Goal: Information Seeking & Learning: Learn about a topic

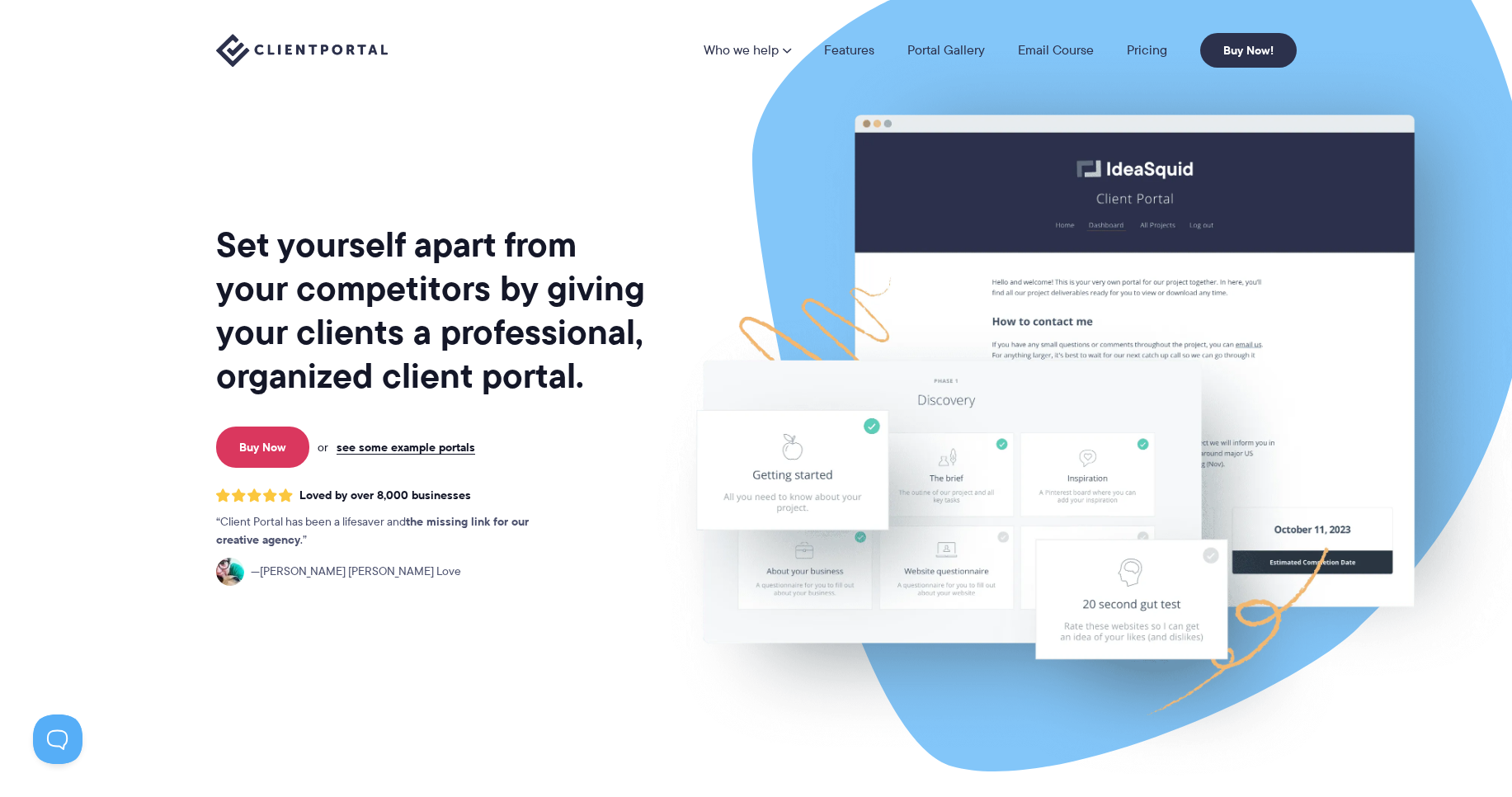
click at [361, 251] on h1 "Set yourself apart from your competitors by giving your clients a professional,…" at bounding box center [432, 310] width 432 height 175
click at [362, 251] on h1 "Set yourself apart from your competitors by giving your clients a professional,…" at bounding box center [432, 310] width 432 height 175
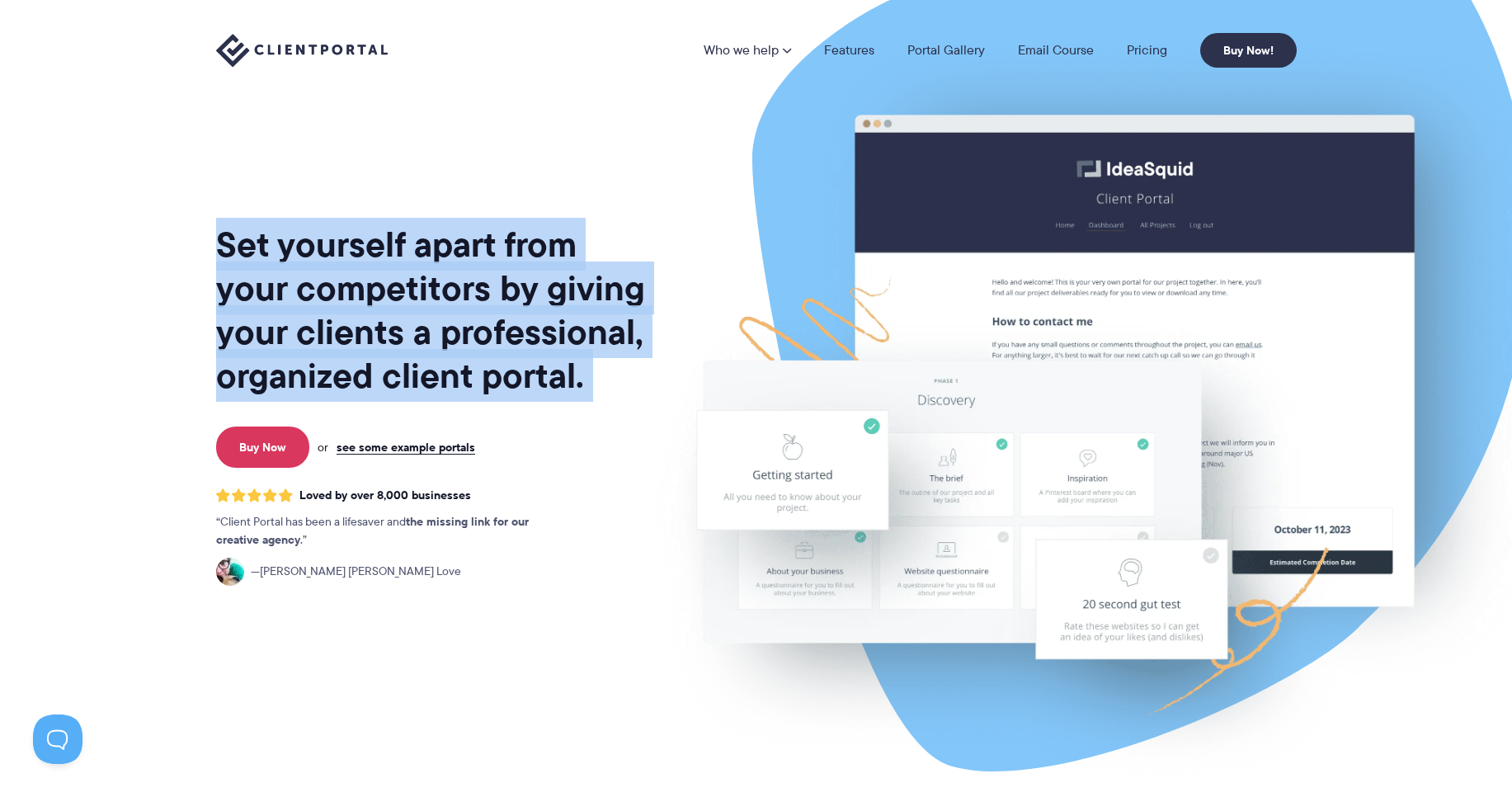
click at [362, 251] on h1 "Set yourself apart from your competitors by giving your clients a professional,…" at bounding box center [432, 310] width 432 height 175
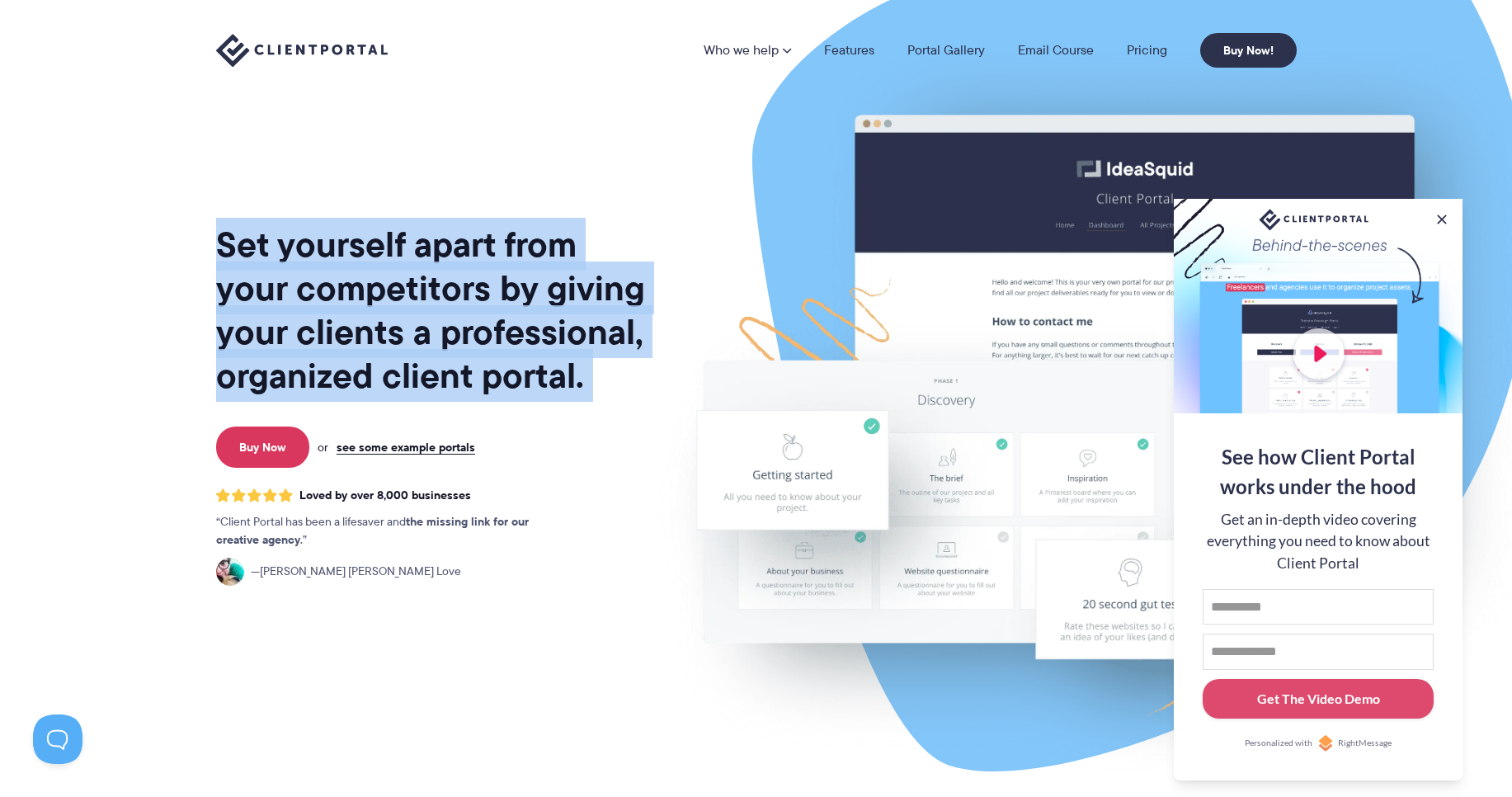
click at [301, 294] on h1 "Set yourself apart from your competitors by giving your clients a professional,…" at bounding box center [432, 310] width 432 height 175
click at [335, 297] on h1 "Set yourself apart from your competitors by giving your clients a professional,…" at bounding box center [432, 310] width 432 height 175
click at [339, 343] on h1 "Set yourself apart from your competitors by giving your clients a professional,…" at bounding box center [432, 310] width 432 height 175
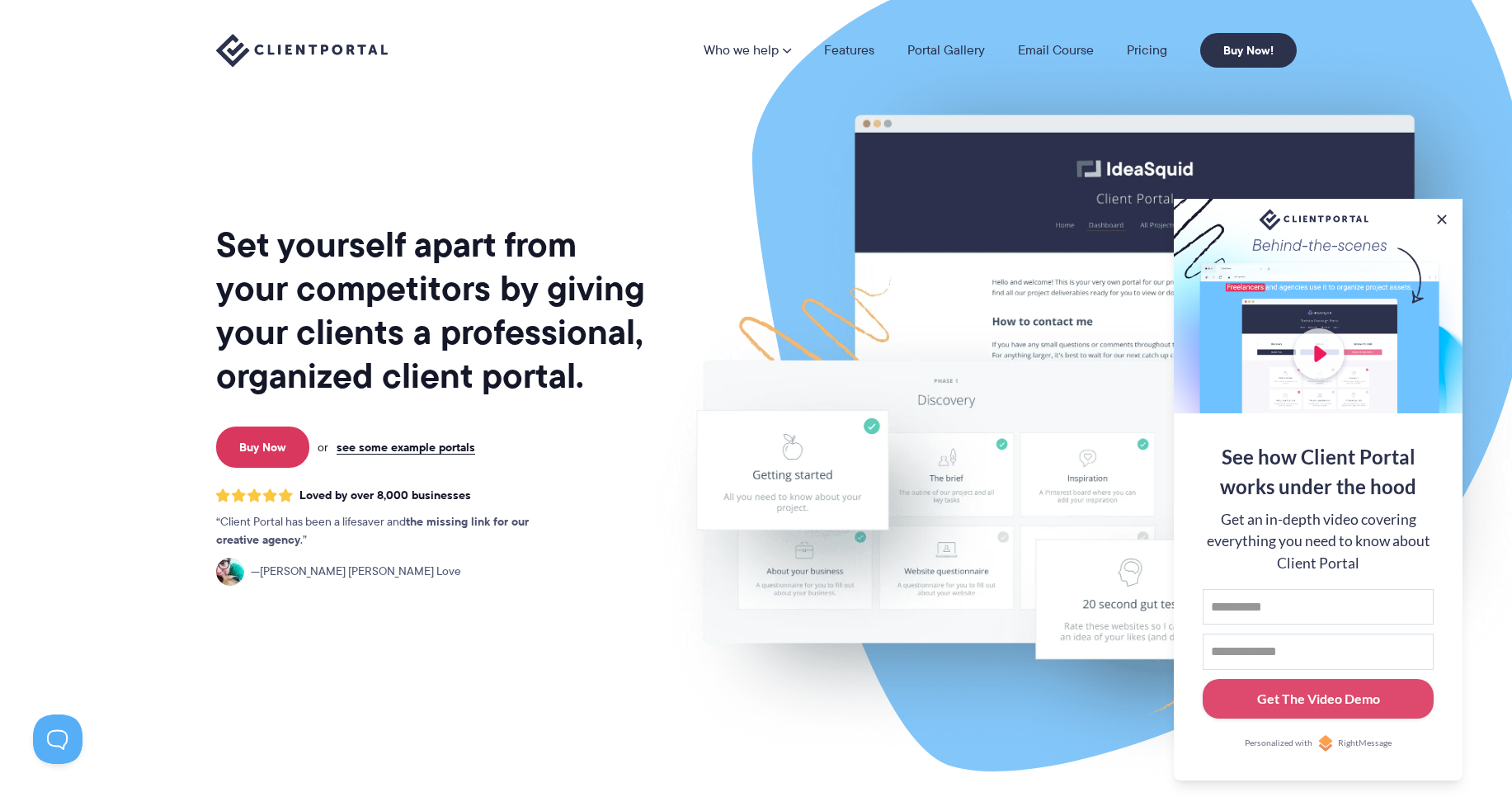
click at [349, 344] on h1 "Set yourself apart from your competitors by giving your clients a professional,…" at bounding box center [432, 310] width 432 height 175
click at [459, 328] on h1 "Set yourself apart from your competitors by giving your clients a professional,…" at bounding box center [432, 310] width 432 height 175
click at [429, 345] on h1 "Set yourself apart from your competitors by giving your clients a professional,…" at bounding box center [432, 310] width 432 height 175
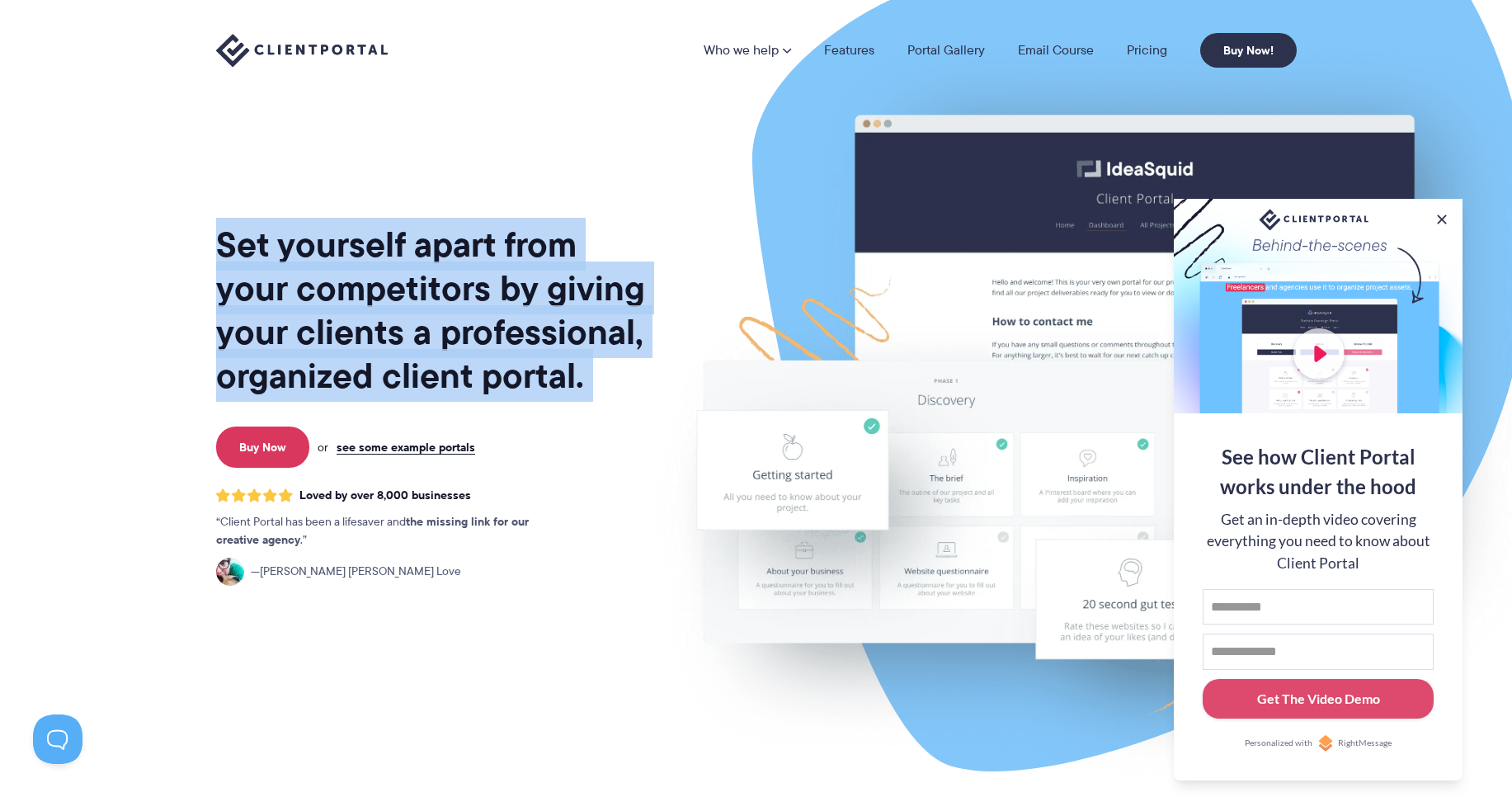
click at [429, 345] on h1 "Set yourself apart from your competitors by giving your clients a professional,…" at bounding box center [432, 310] width 432 height 175
click at [408, 363] on h1 "Set yourself apart from your competitors by giving your clients a professional,…" at bounding box center [432, 310] width 432 height 175
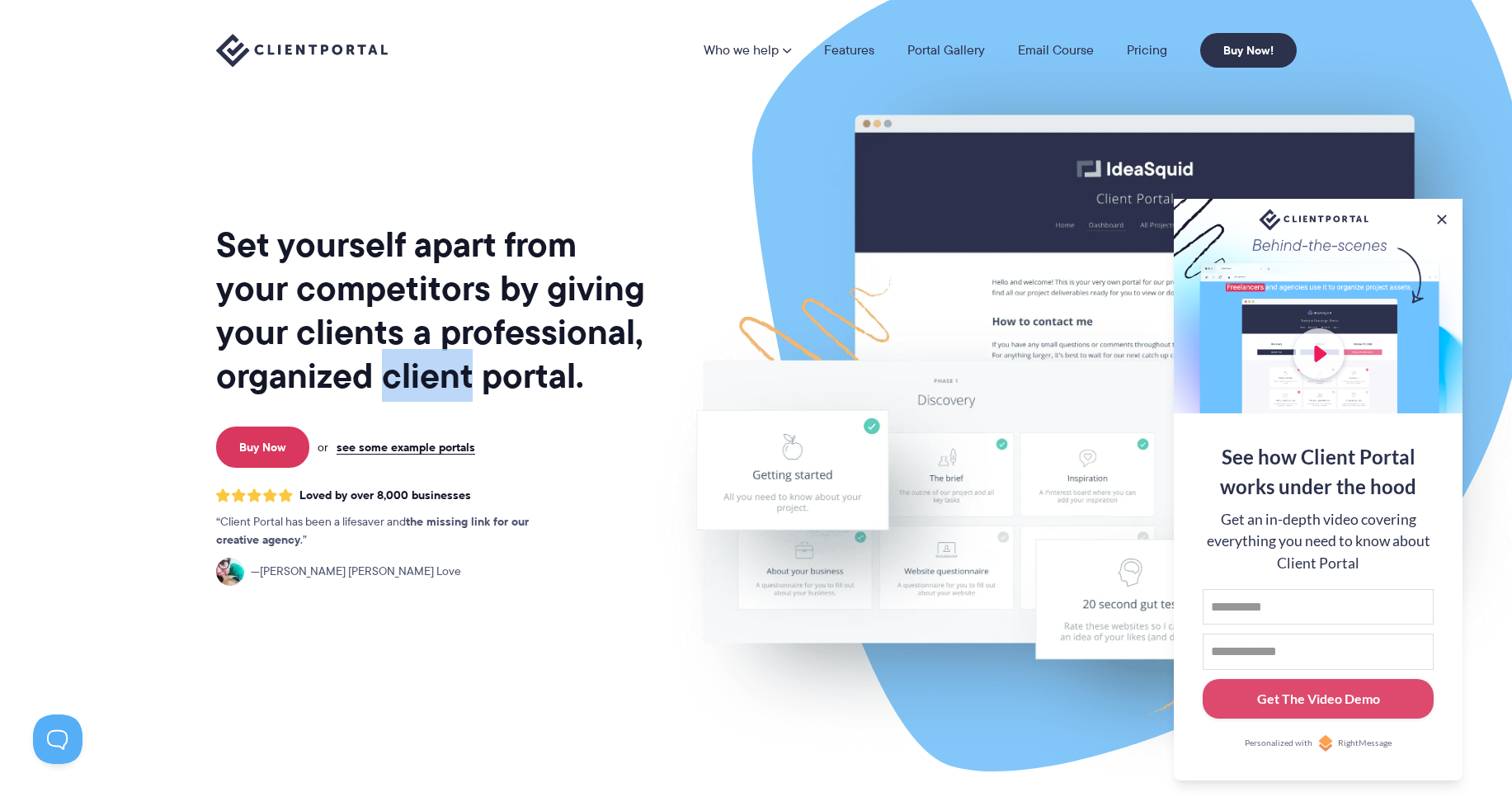
click at [408, 363] on h1 "Set yourself apart from your competitors by giving your clients a professional,…" at bounding box center [432, 310] width 432 height 175
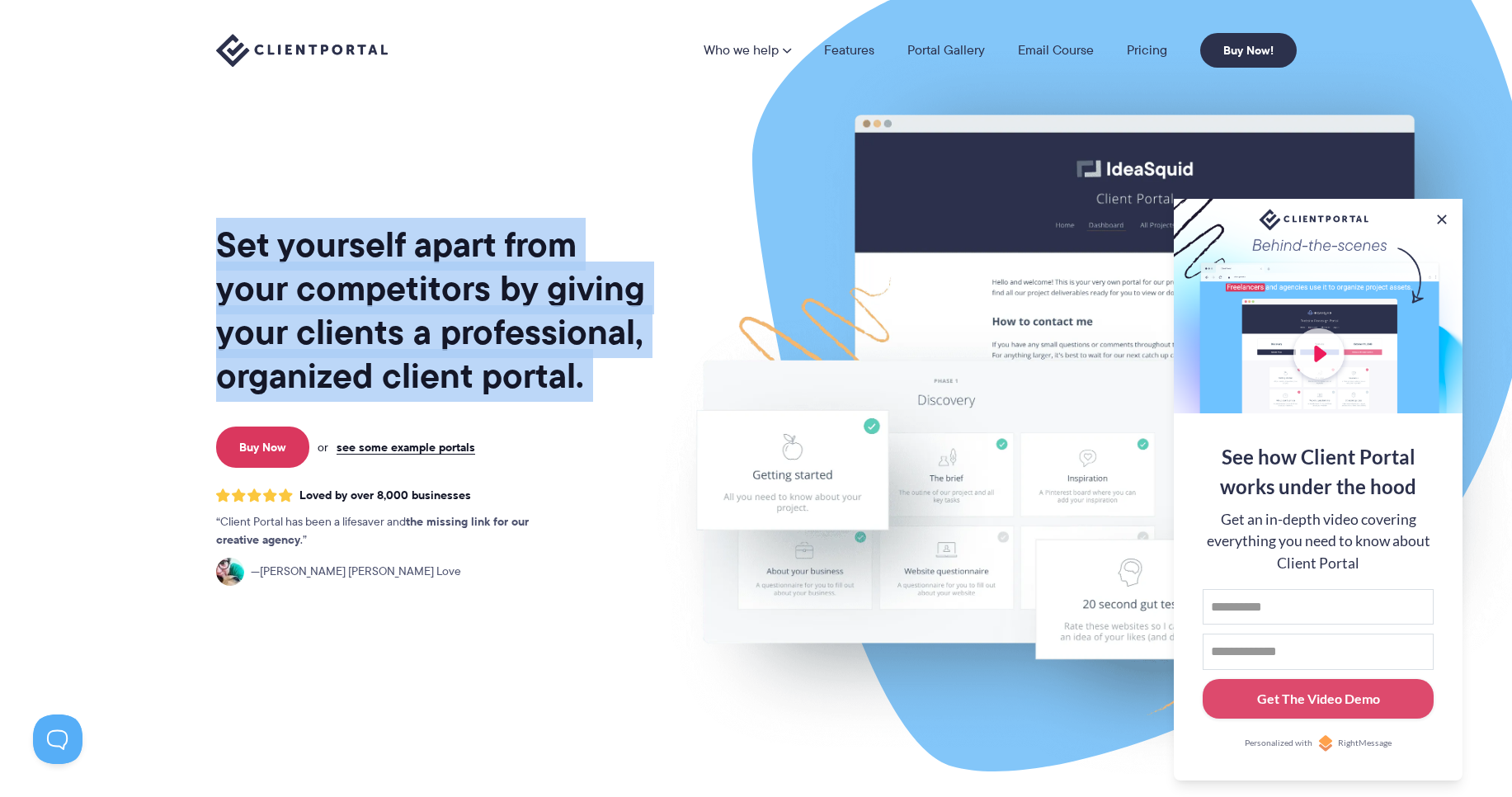
click at [408, 363] on h1 "Set yourself apart from your competitors by giving your clients a professional,…" at bounding box center [432, 310] width 432 height 175
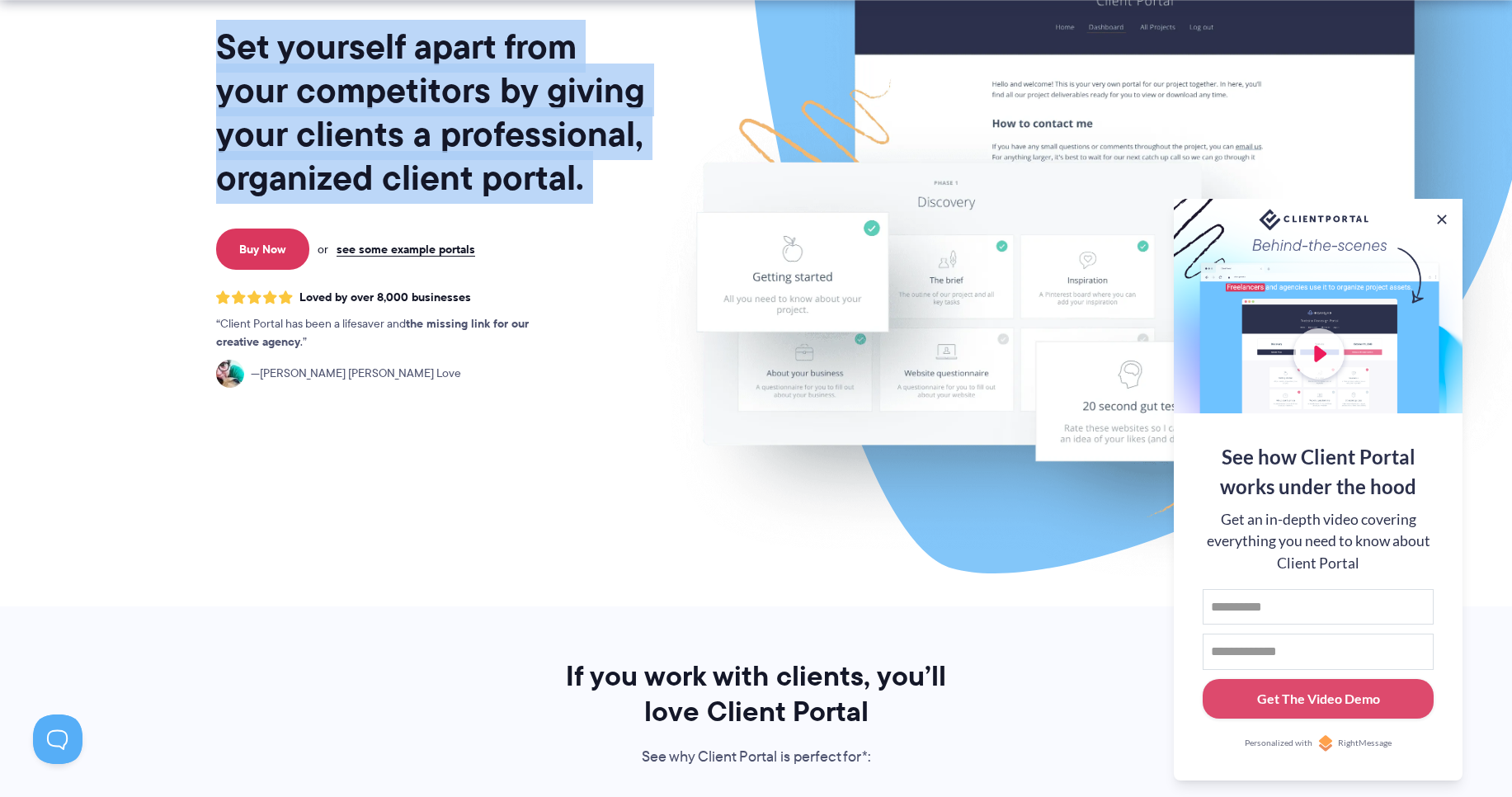
scroll to position [396, 0]
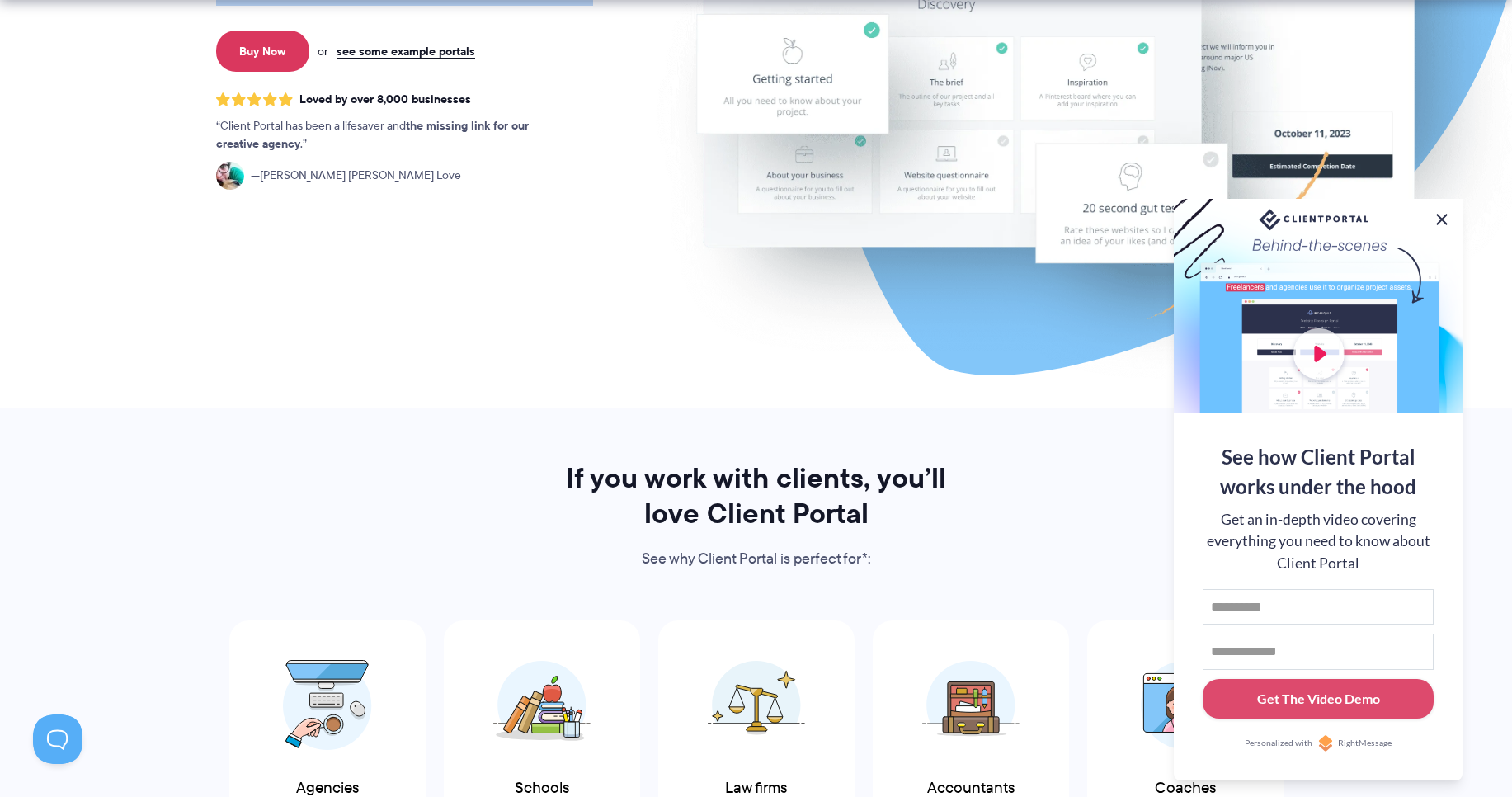
click at [1441, 219] on button at bounding box center [1442, 219] width 20 height 20
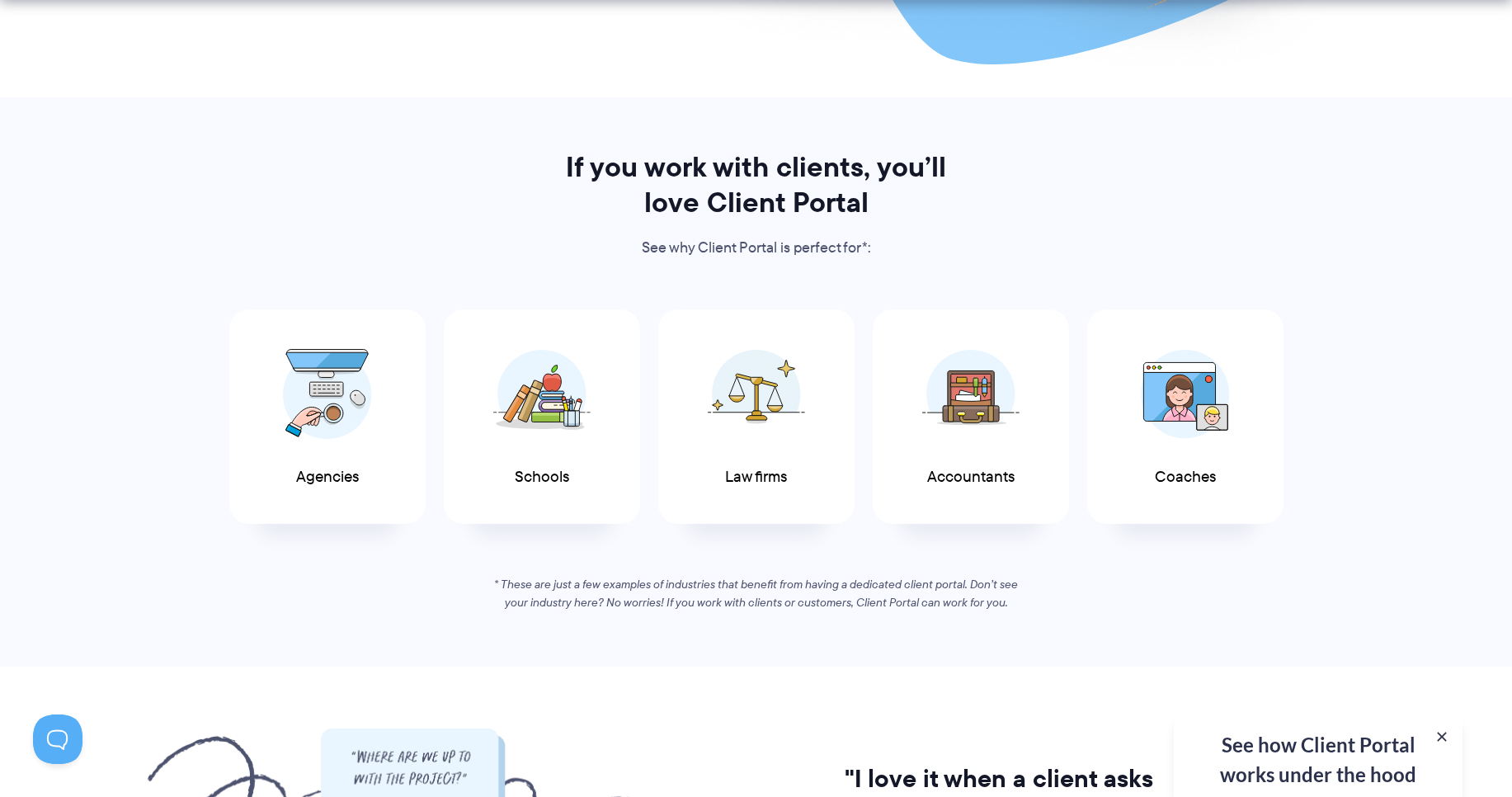
scroll to position [792, 0]
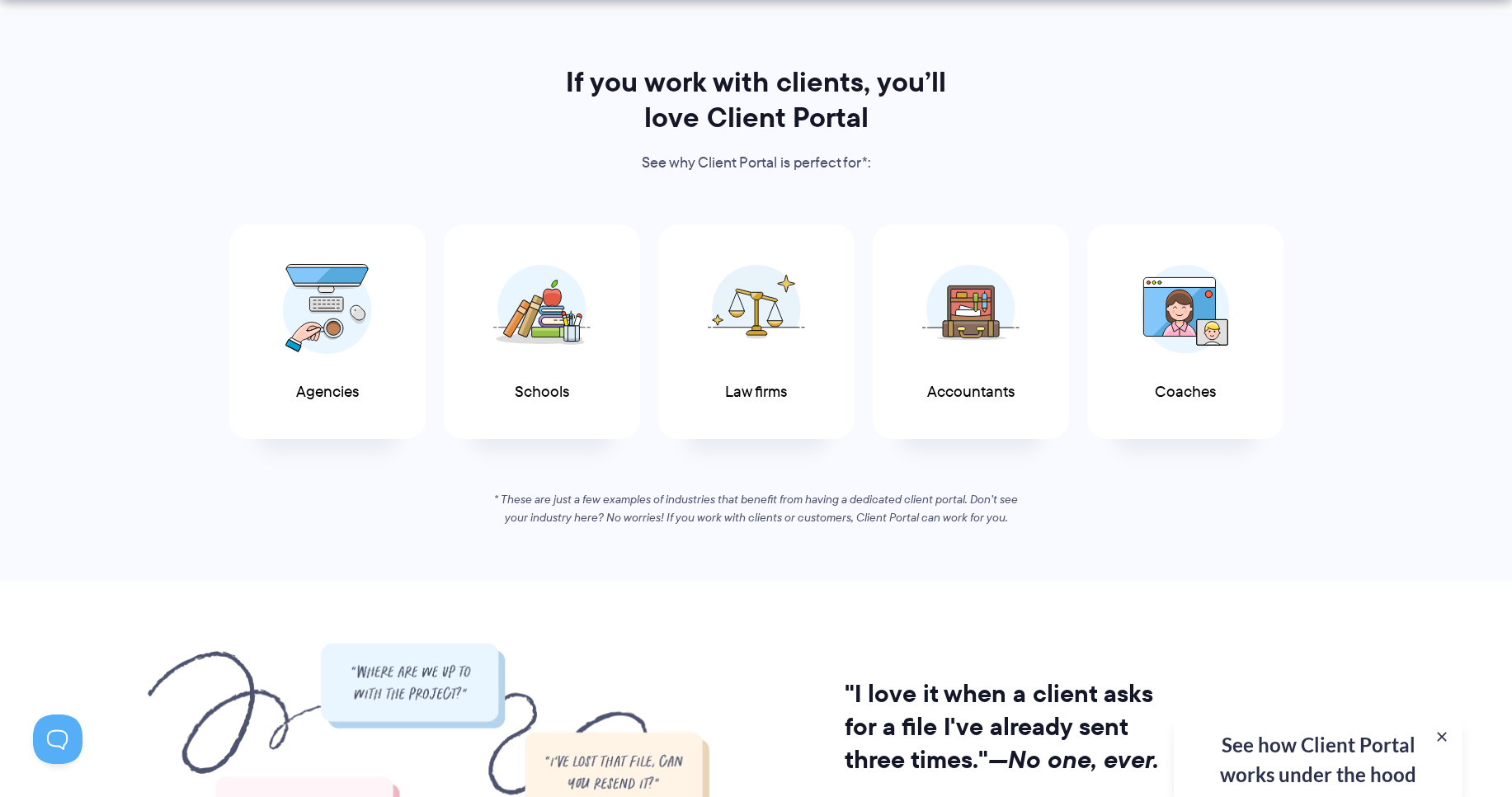
click at [758, 153] on p "See why Client Portal is perfect for*:" at bounding box center [756, 163] width 426 height 25
click at [856, 169] on p "See why Client Portal is perfect for*:" at bounding box center [756, 163] width 426 height 25
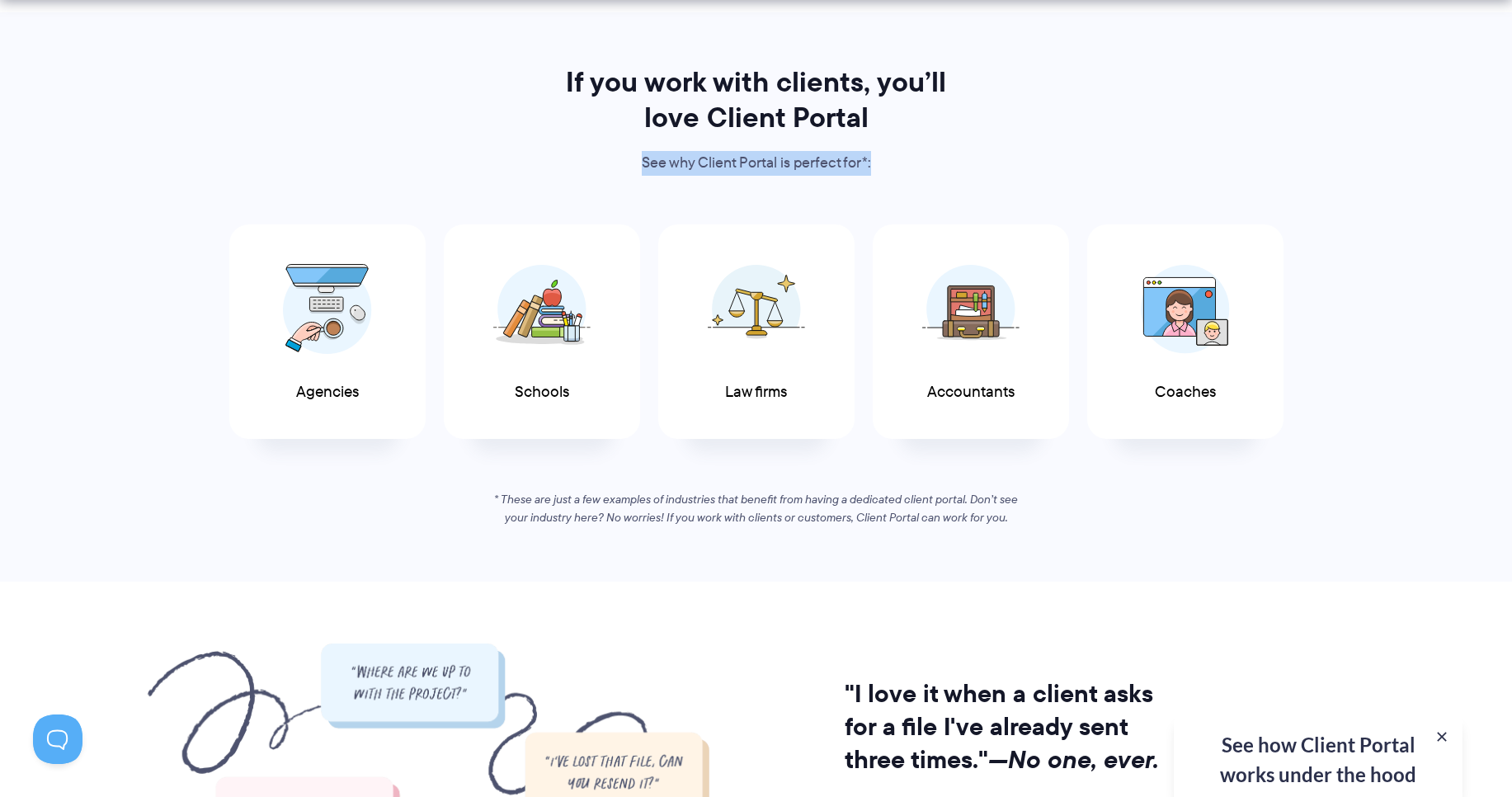
click at [856, 169] on p "See why Client Portal is perfect for*:" at bounding box center [756, 163] width 426 height 25
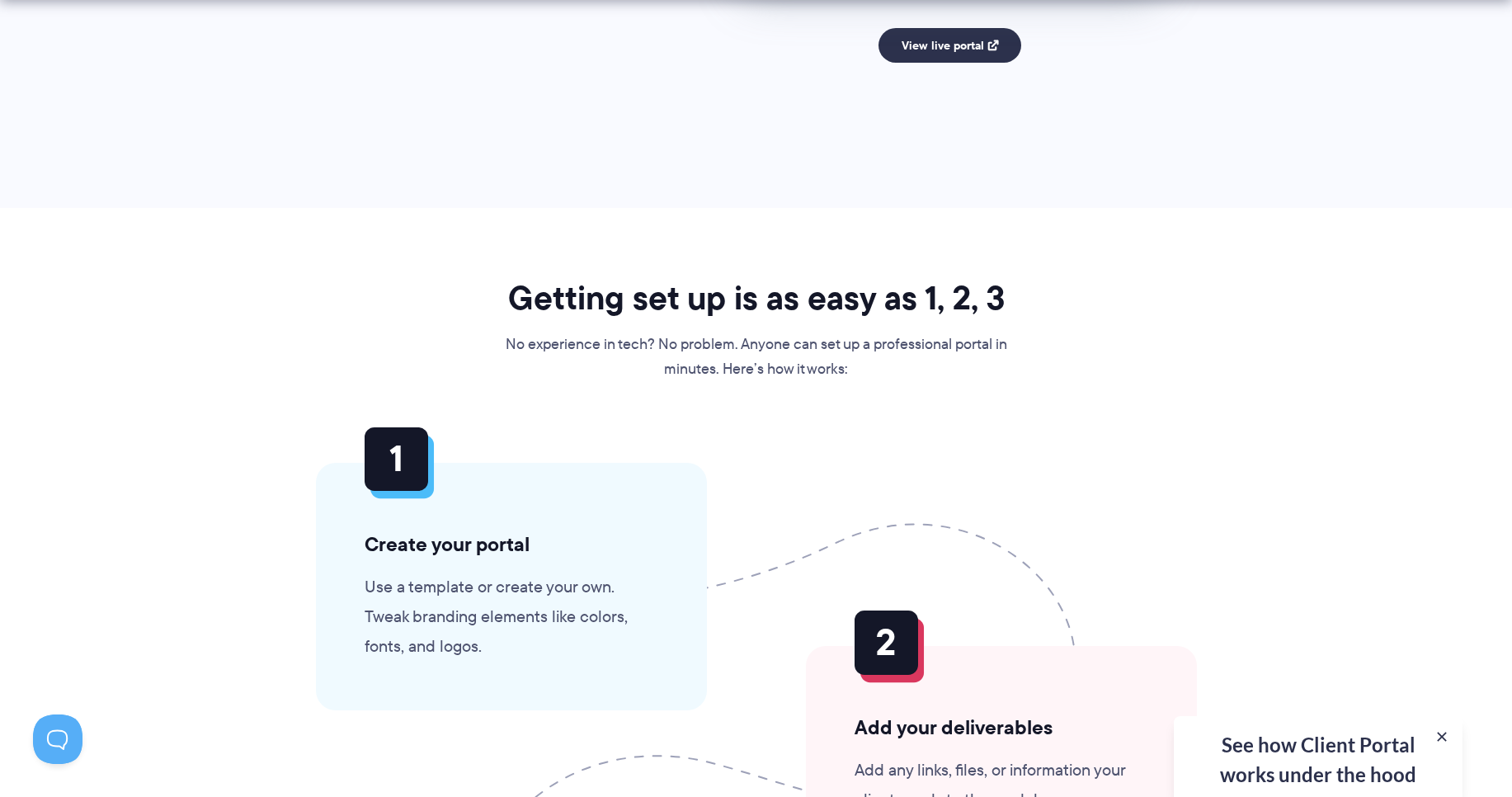
scroll to position [3761, 0]
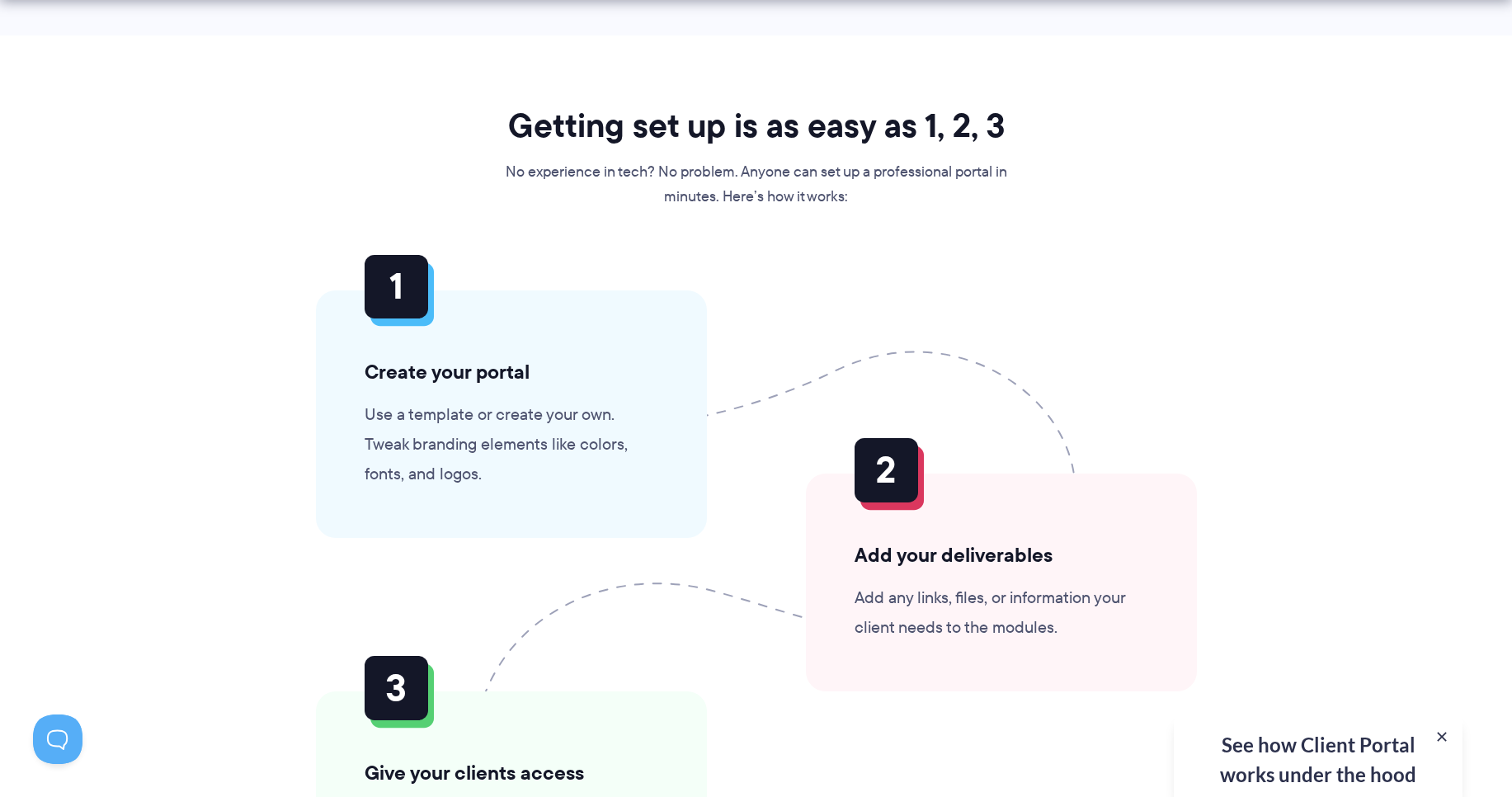
click at [446, 415] on p "Use a template or create your own. Tweak branding elements like colors, fonts, …" at bounding box center [511, 444] width 294 height 89
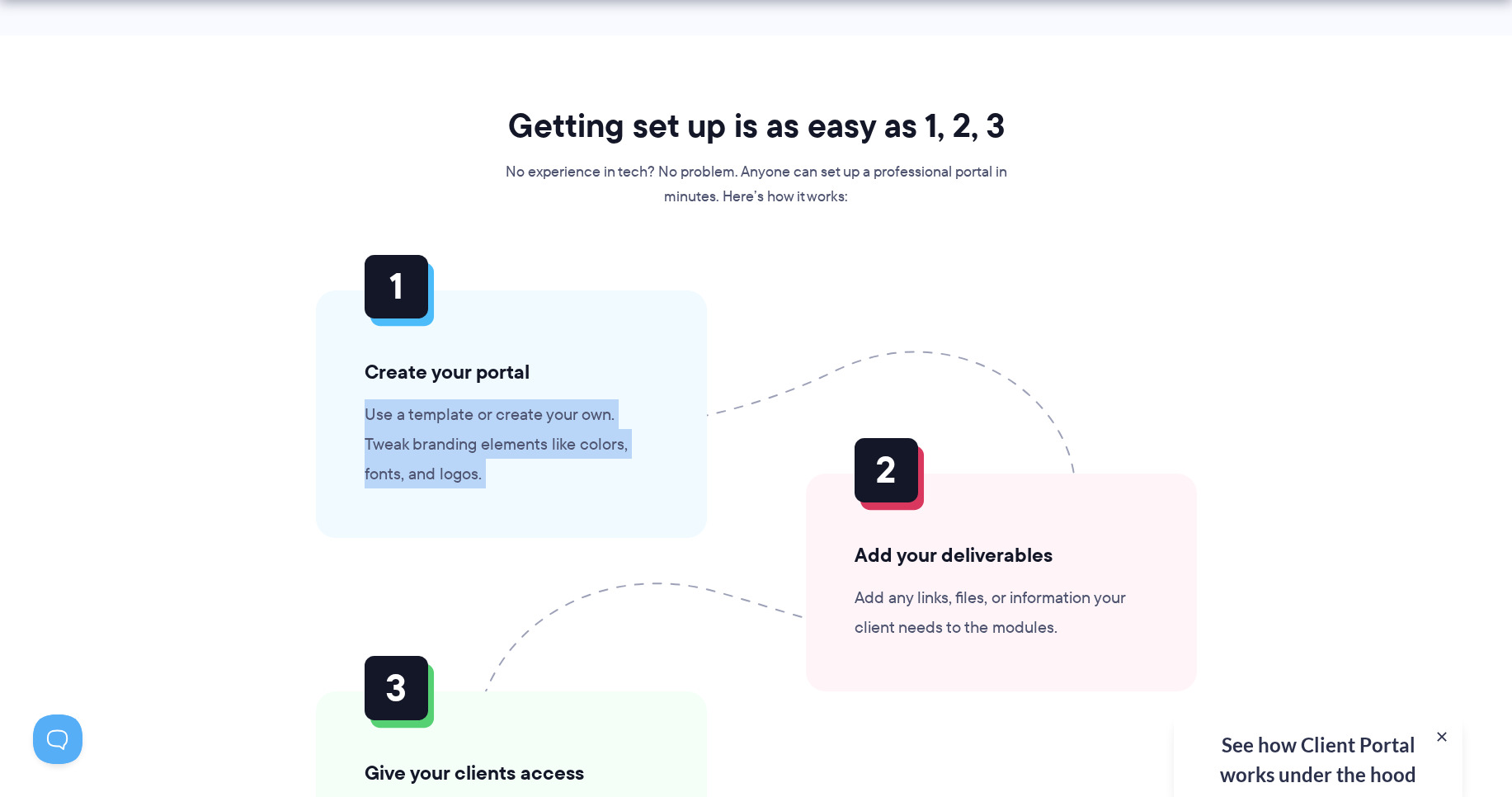
click at [446, 415] on p "Use a template or create your own. Tweak branding elements like colors, fonts, …" at bounding box center [511, 444] width 294 height 89
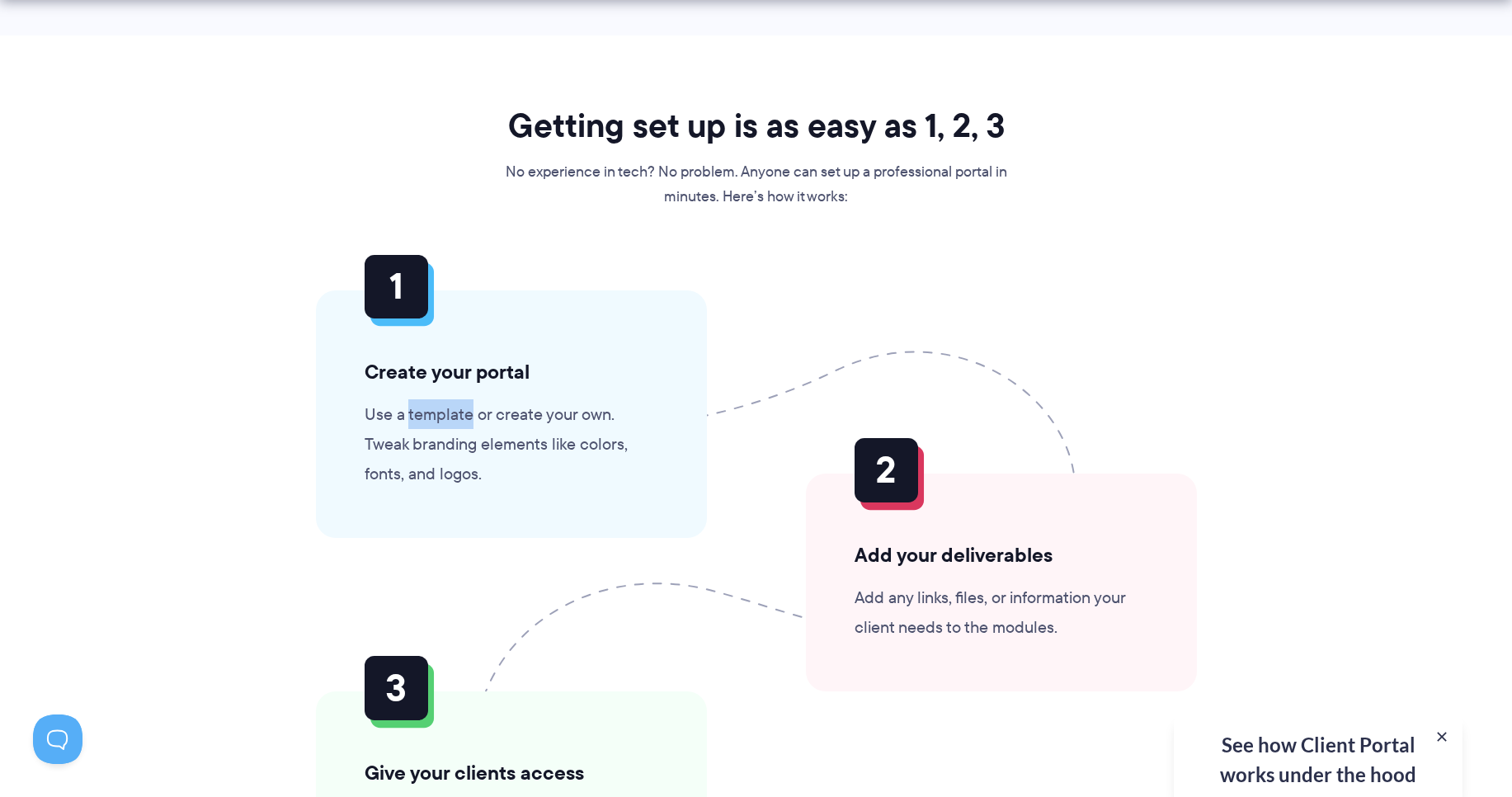
click at [446, 415] on p "Use a template or create your own. Tweak branding elements like colors, fonts, …" at bounding box center [511, 444] width 294 height 89
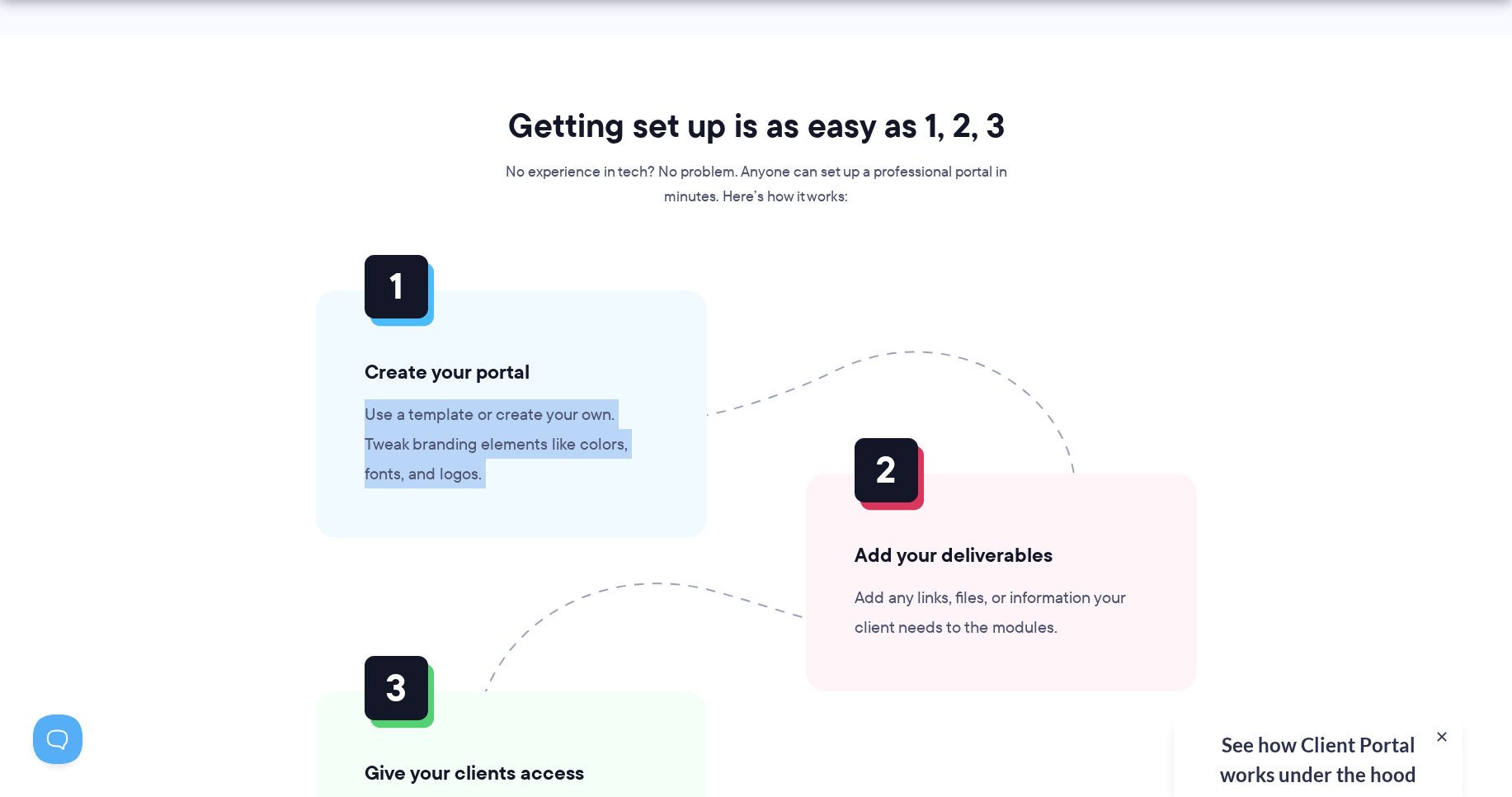
click at [446, 415] on p "Use a template or create your own. Tweak branding elements like colors, fonts, …" at bounding box center [511, 444] width 294 height 89
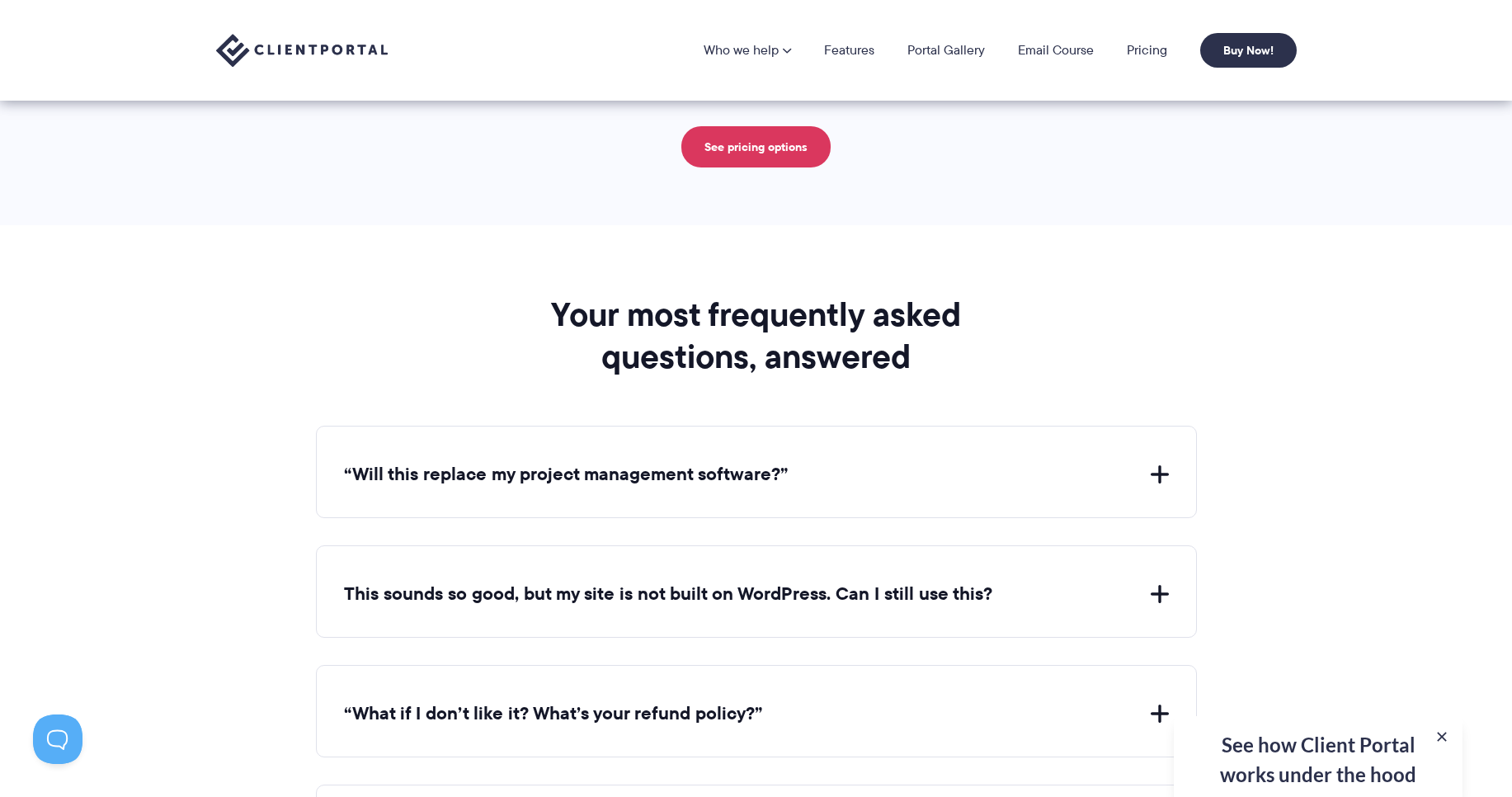
scroll to position [5708, 0]
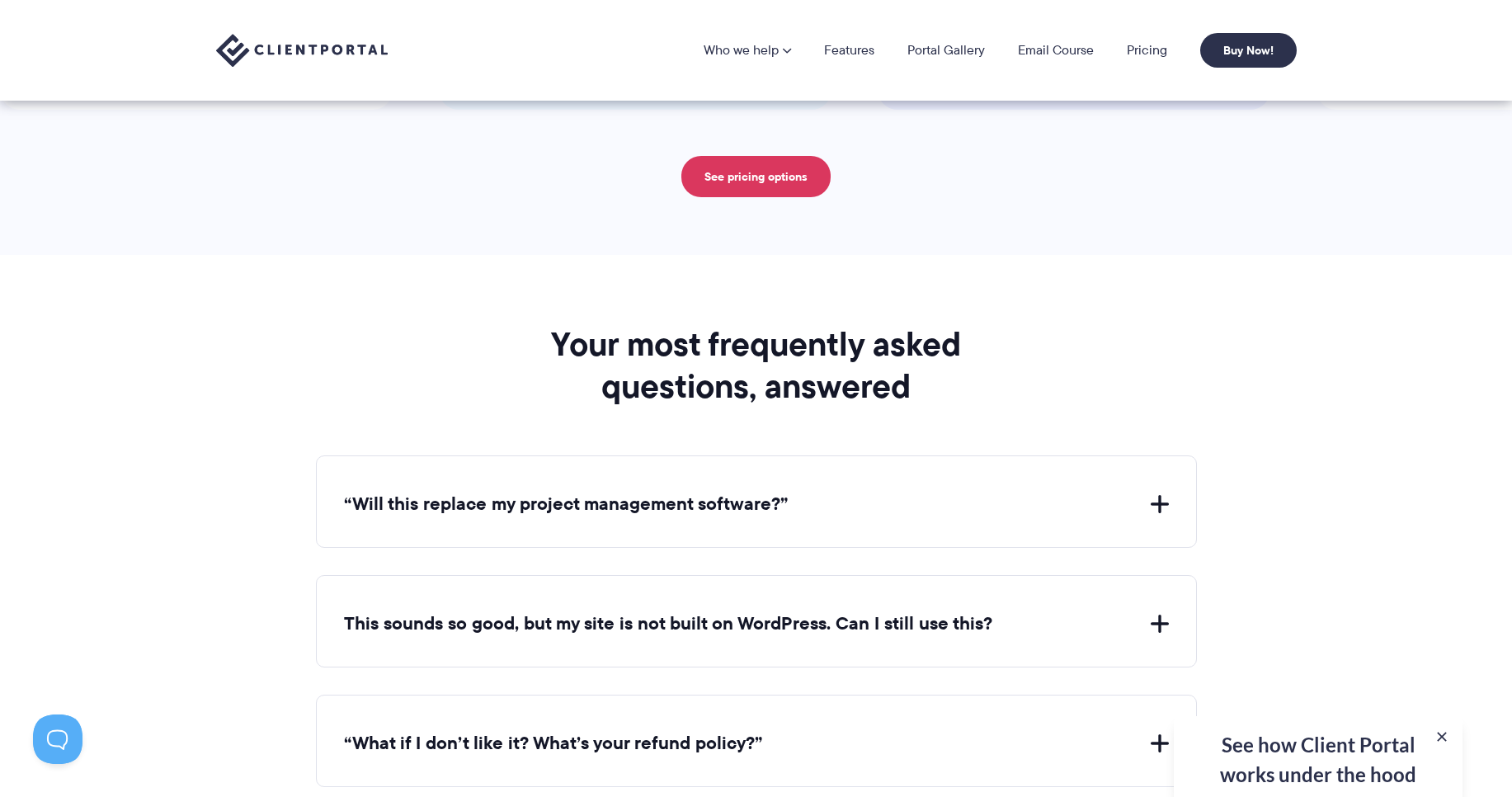
click at [1078, 495] on button "“Will this replace my project management software?”" at bounding box center [756, 505] width 825 height 26
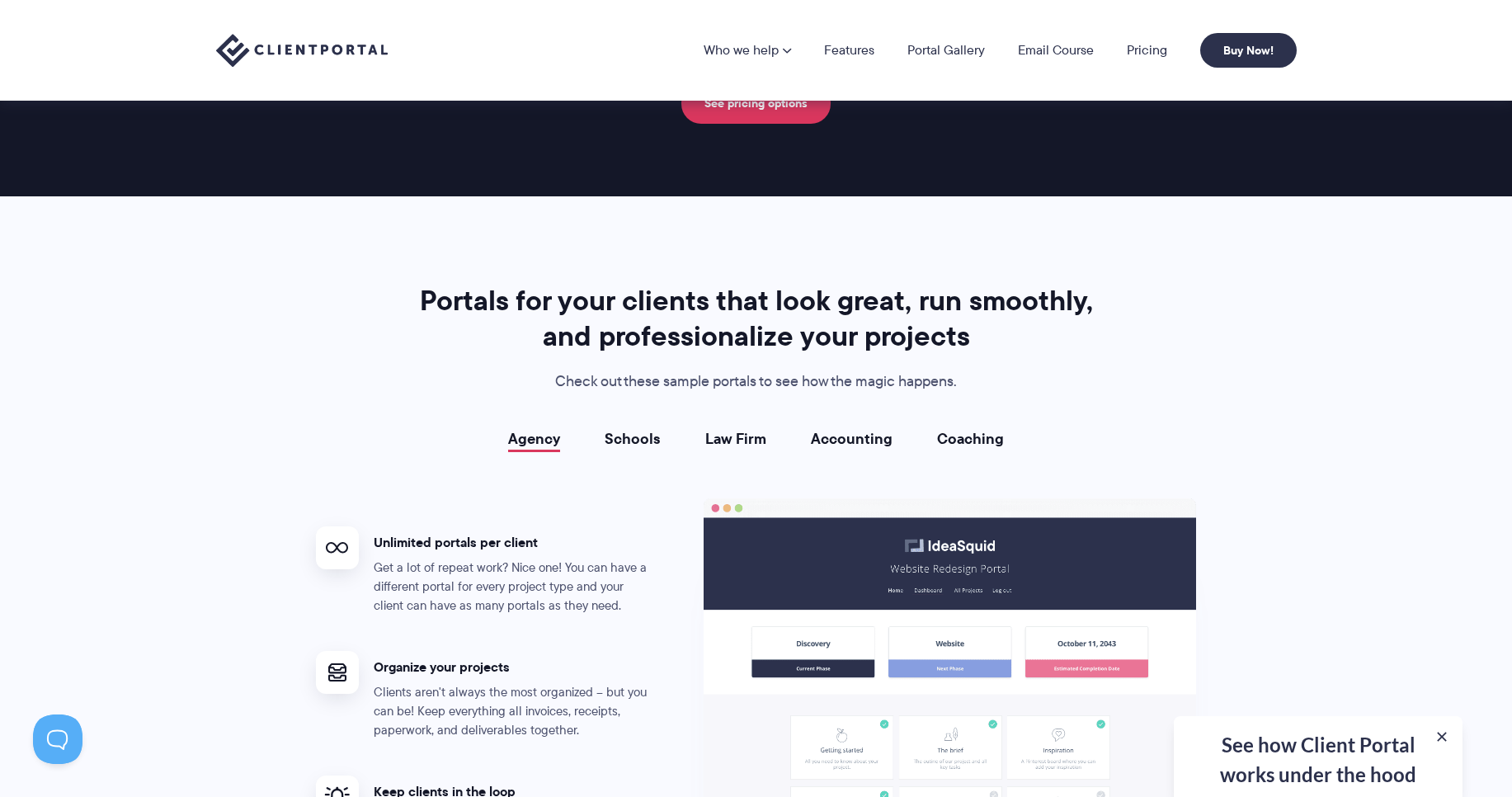
scroll to position [2627, 0]
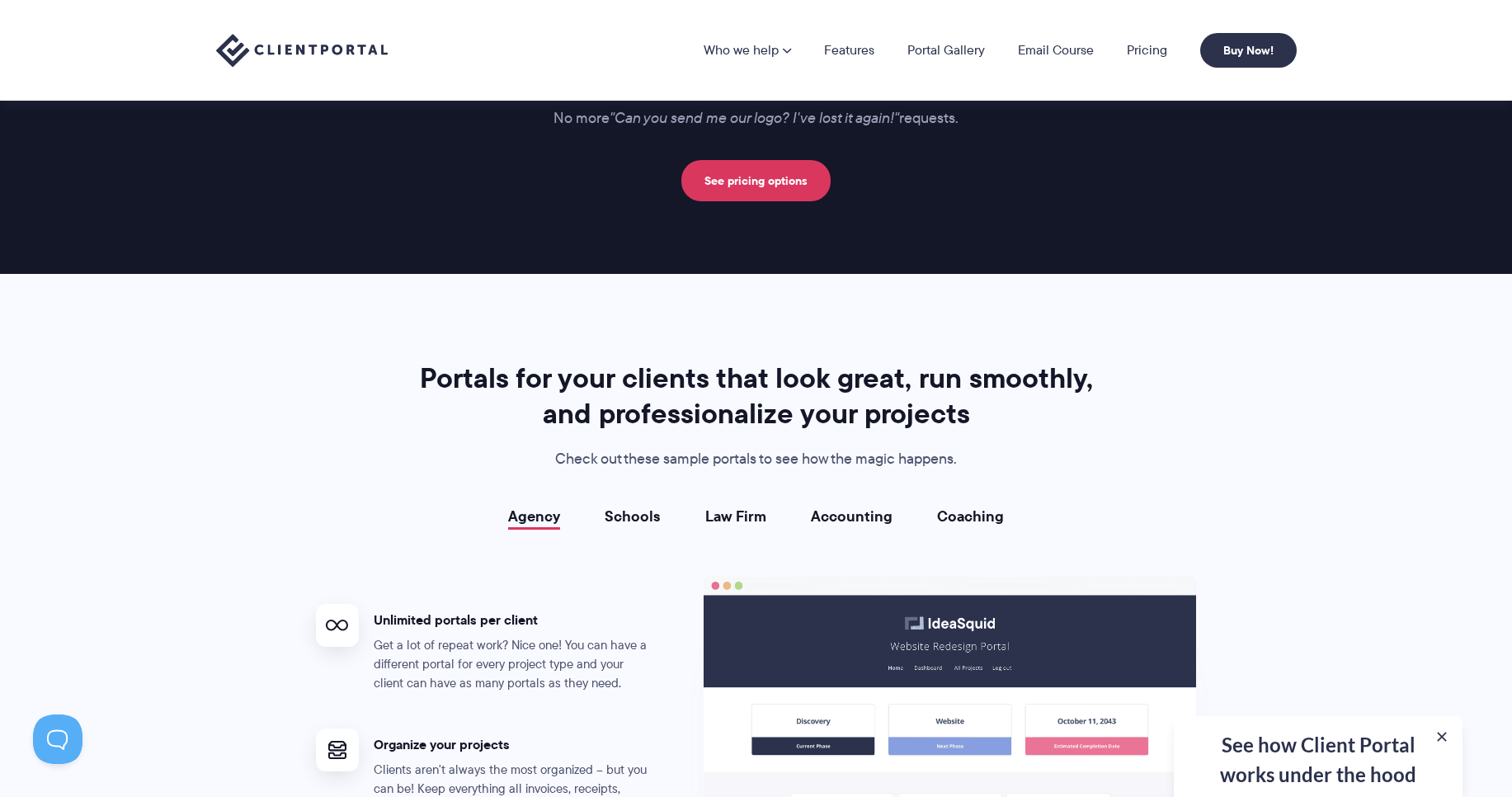
click at [850, 59] on nav "Who we help Who we help View pricing Agencies See how Client Portal can help gi…" at bounding box center [1000, 51] width 593 height 34
click at [850, 57] on link "Features" at bounding box center [849, 50] width 51 height 13
